Goal: Task Accomplishment & Management: Complete application form

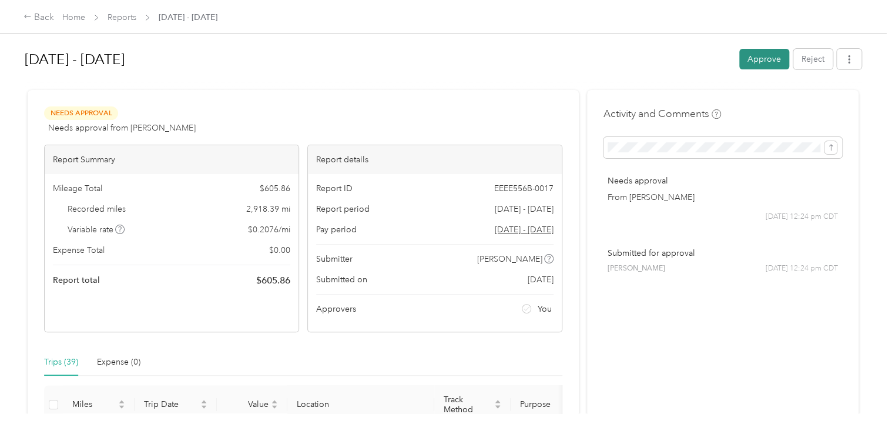
click at [760, 59] on button "Approve" at bounding box center [764, 59] width 50 height 21
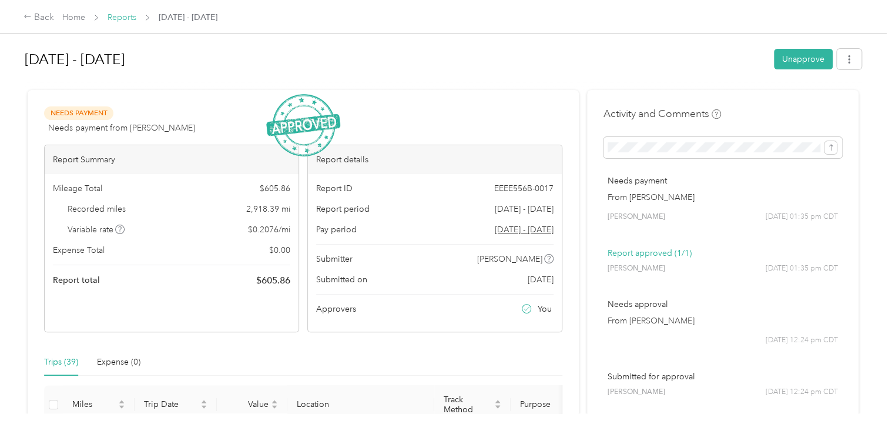
click at [120, 21] on link "Reports" at bounding box center [122, 17] width 29 height 10
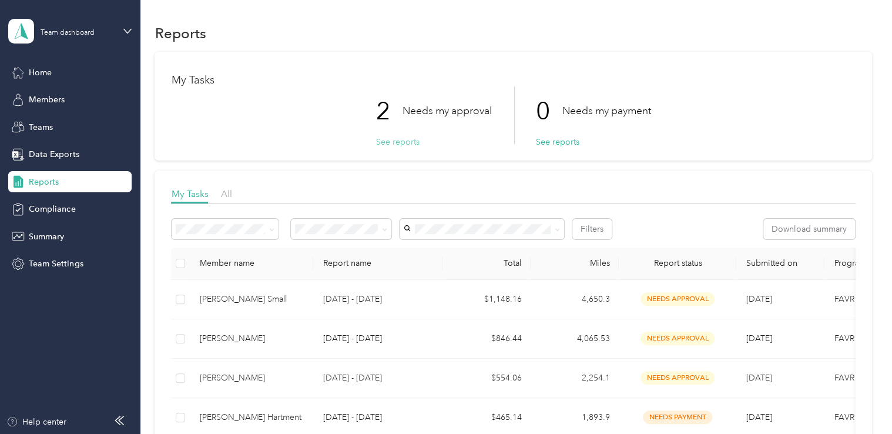
click at [388, 141] on button "See reports" at bounding box center [396, 142] width 43 height 12
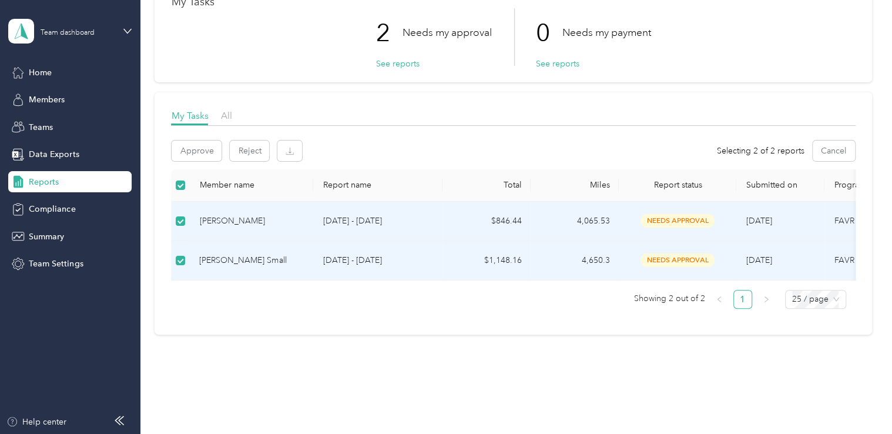
scroll to position [108, 0]
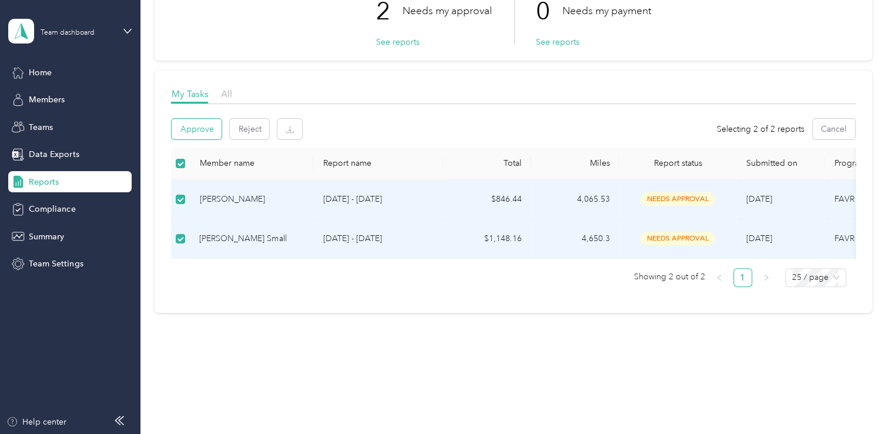
click at [188, 124] on button "Approve" at bounding box center [197, 129] width 50 height 21
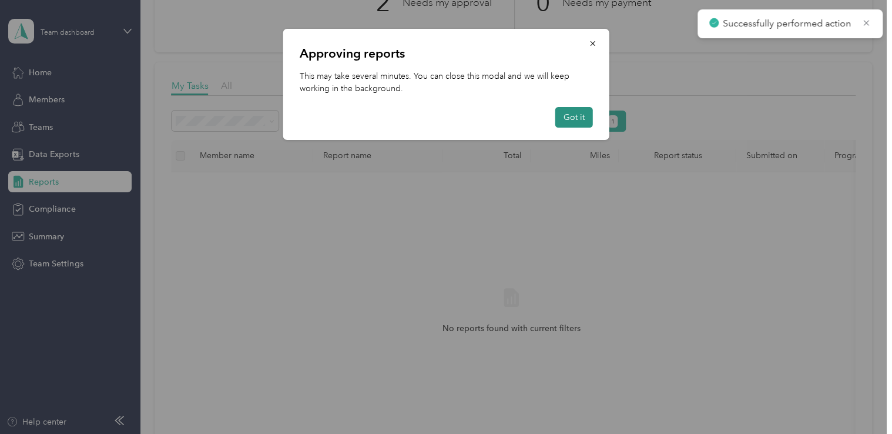
click at [583, 116] on button "Got it" at bounding box center [574, 117] width 38 height 21
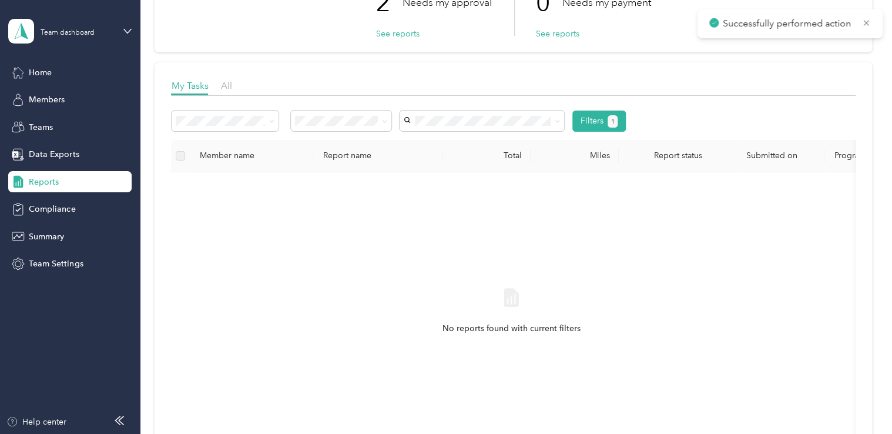
click at [122, 32] on div "Team dashboard" at bounding box center [69, 31] width 123 height 41
click at [82, 120] on div "Personal dashboard" at bounding box center [56, 123] width 74 height 12
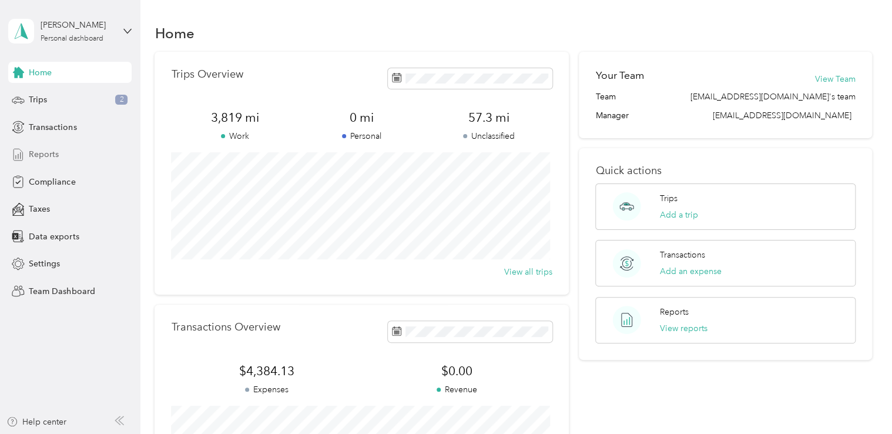
click at [28, 156] on div "Reports" at bounding box center [69, 154] width 123 height 21
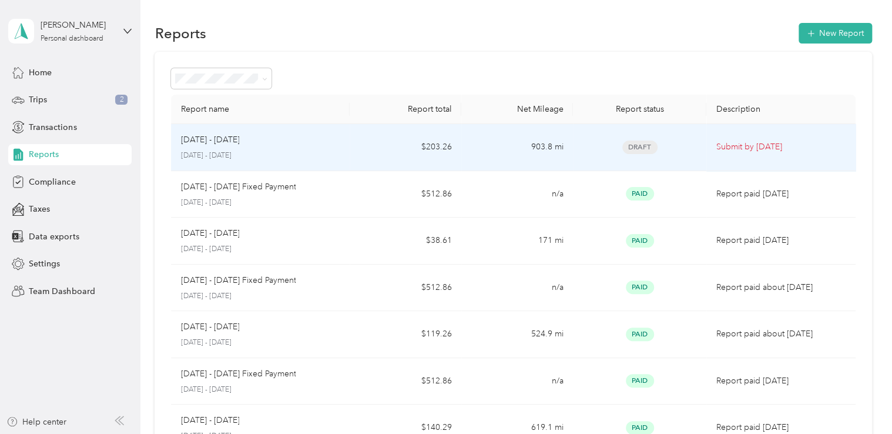
click at [338, 140] on div "[DATE] - [DATE]" at bounding box center [260, 139] width 160 height 13
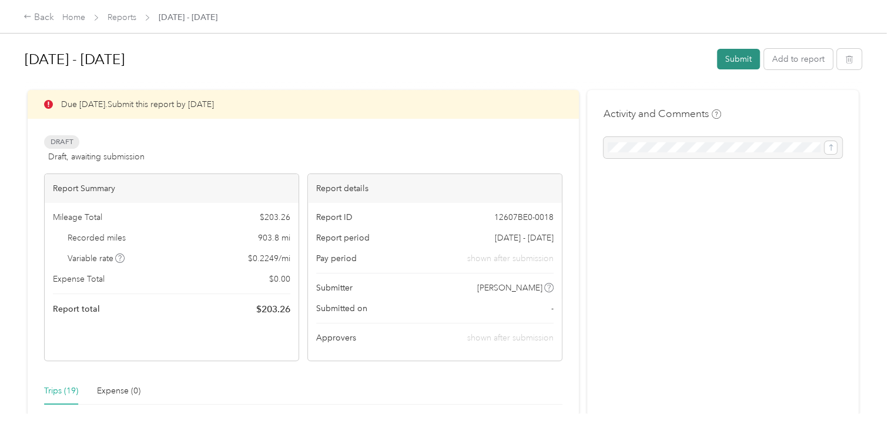
click at [730, 58] on button "Submit" at bounding box center [738, 59] width 43 height 21
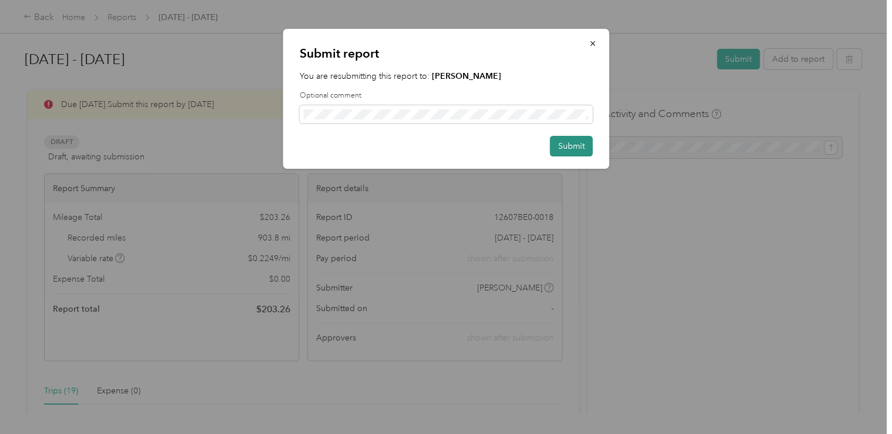
drag, startPoint x: 563, startPoint y: 141, endPoint x: 558, endPoint y: 138, distance: 6.0
click at [564, 142] on button "Submit" at bounding box center [571, 146] width 43 height 21
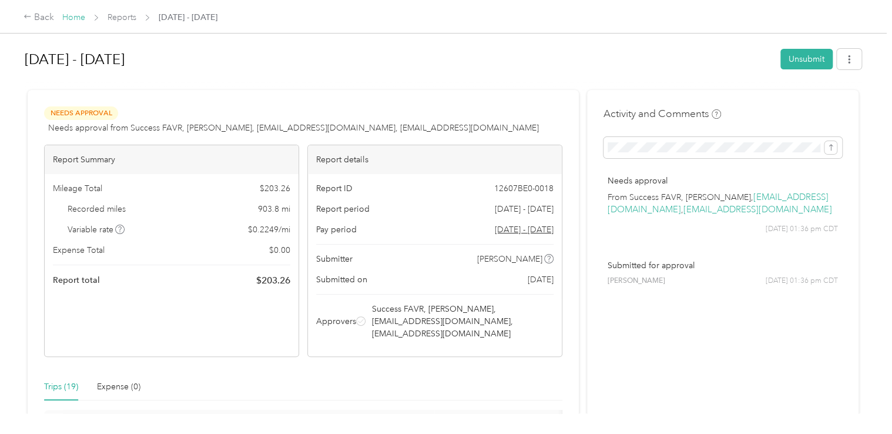
click at [78, 22] on link "Home" at bounding box center [73, 17] width 23 height 10
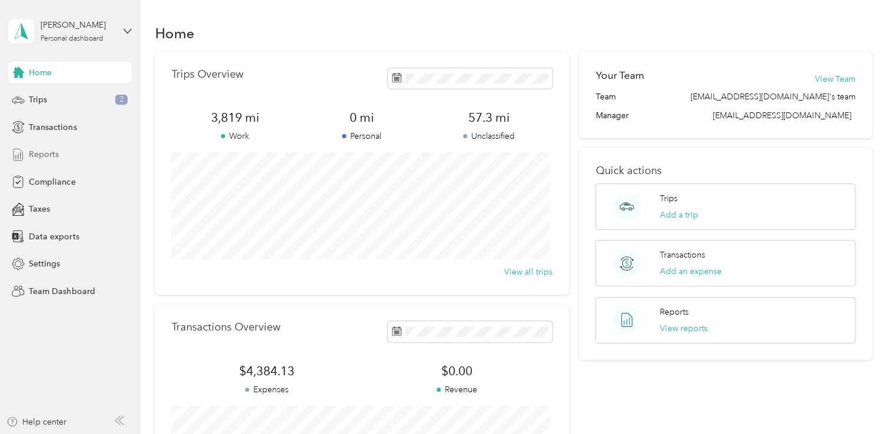
click at [35, 160] on span "Reports" at bounding box center [44, 154] width 30 height 12
